Goal: Information Seeking & Learning: Understand process/instructions

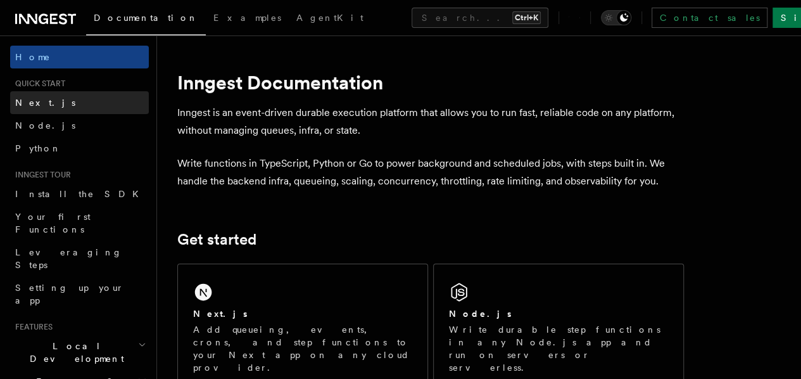
click at [41, 101] on span "Next.js" at bounding box center [45, 103] width 60 height 10
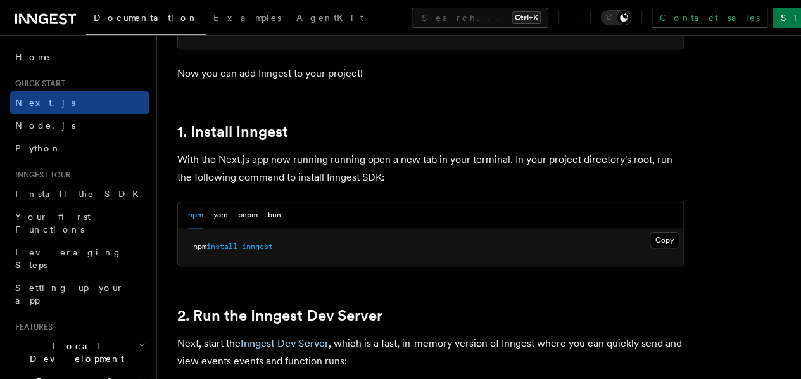
scroll to position [738, 0]
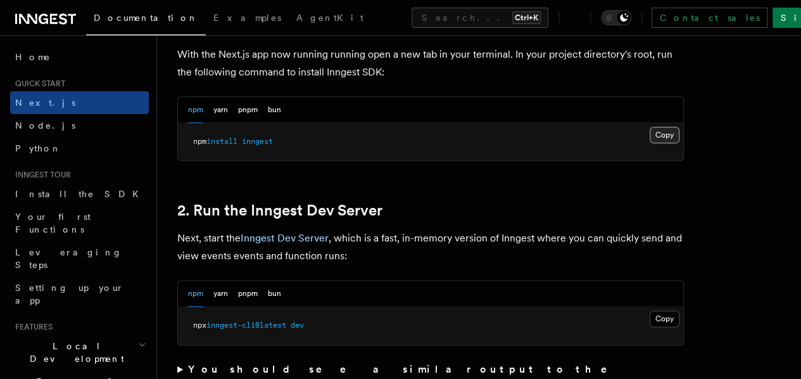
click at [650, 143] on button "Copy Copied" at bounding box center [665, 135] width 30 height 16
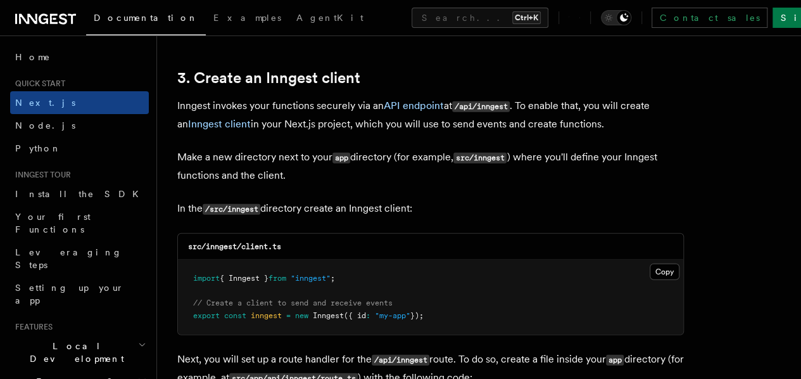
scroll to position [1583, 0]
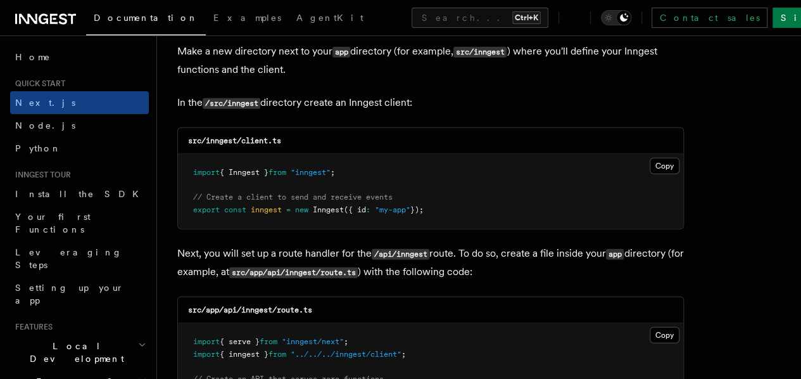
click at [229, 136] on code "src/inngest/client.ts" at bounding box center [234, 140] width 93 height 9
click at [228, 136] on code "src/inngest/client.ts" at bounding box center [234, 140] width 93 height 9
copy code "inngest"
click at [541, 169] on pre "import { Inngest } from "inngest" ; // Create a client to send and receive even…" at bounding box center [430, 191] width 505 height 75
click at [650, 158] on button "Copy Copied" at bounding box center [665, 166] width 30 height 16
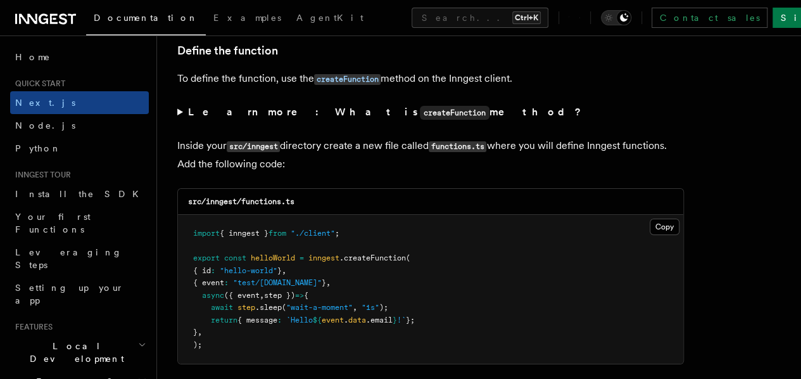
scroll to position [2217, 0]
